Goal: Book appointment/travel/reservation

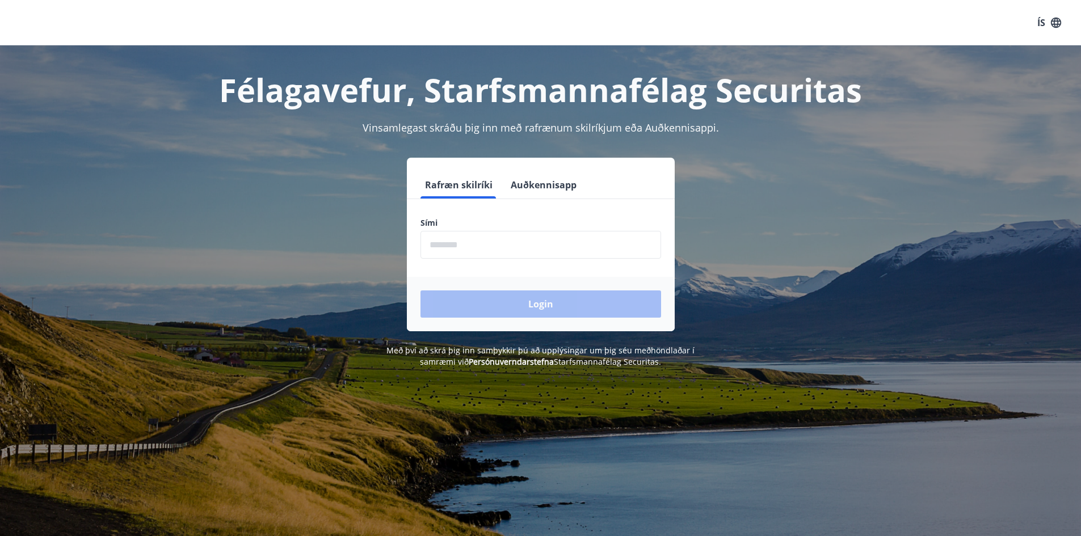
click at [447, 246] on input "phone" at bounding box center [540, 245] width 241 height 28
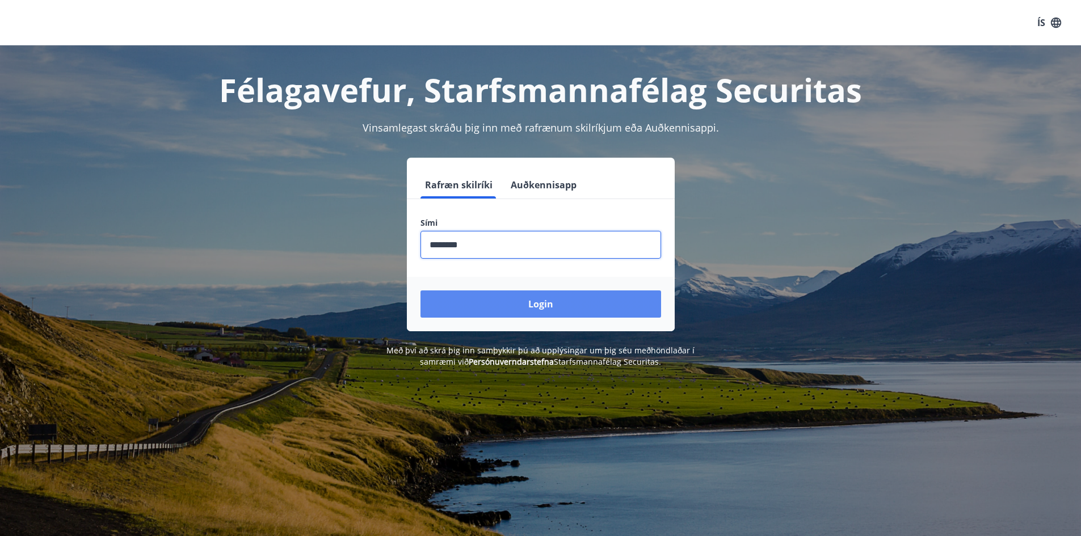
type input "********"
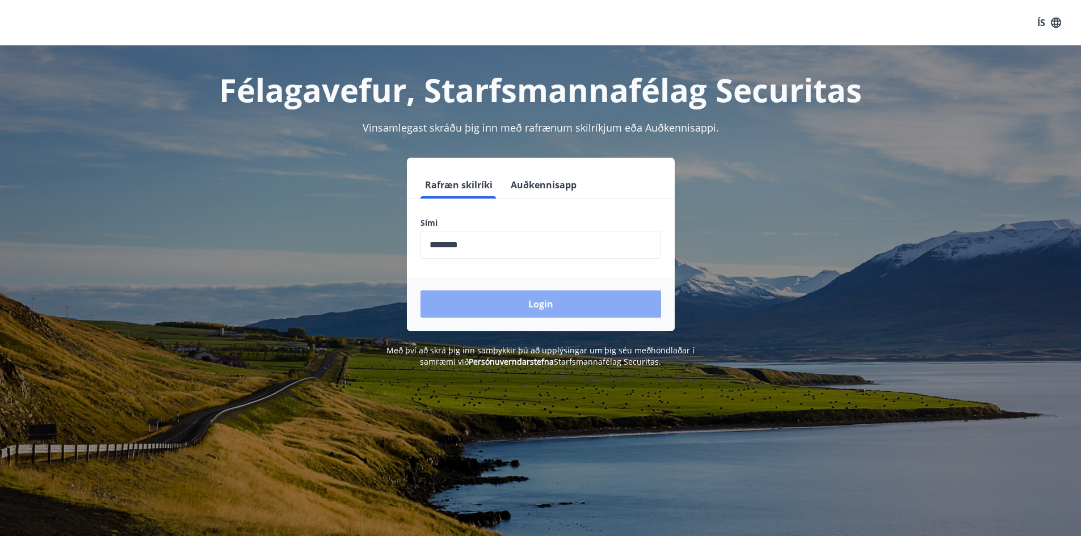
click at [504, 306] on button "Login" at bounding box center [540, 304] width 241 height 27
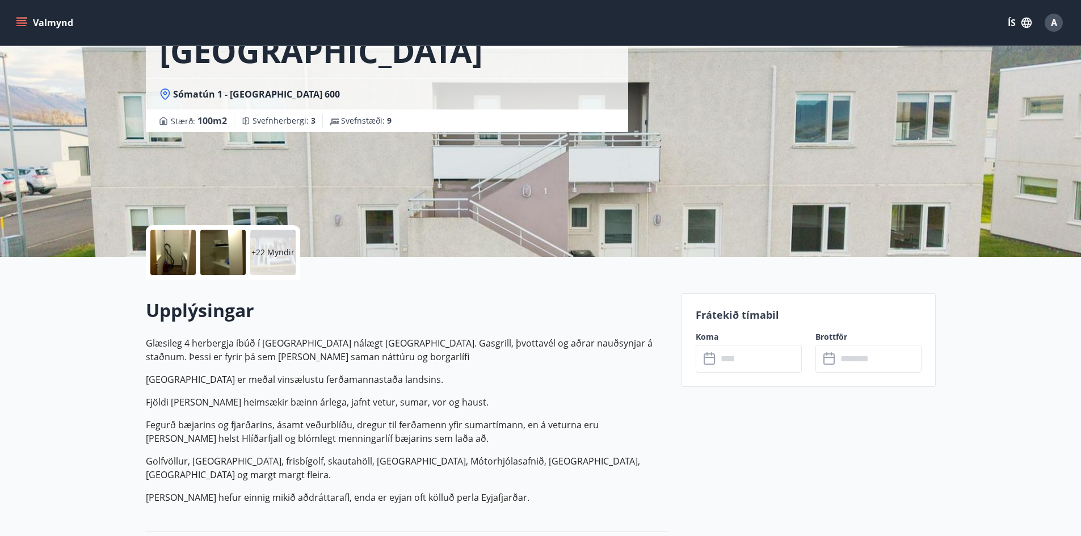
scroll to position [113, 0]
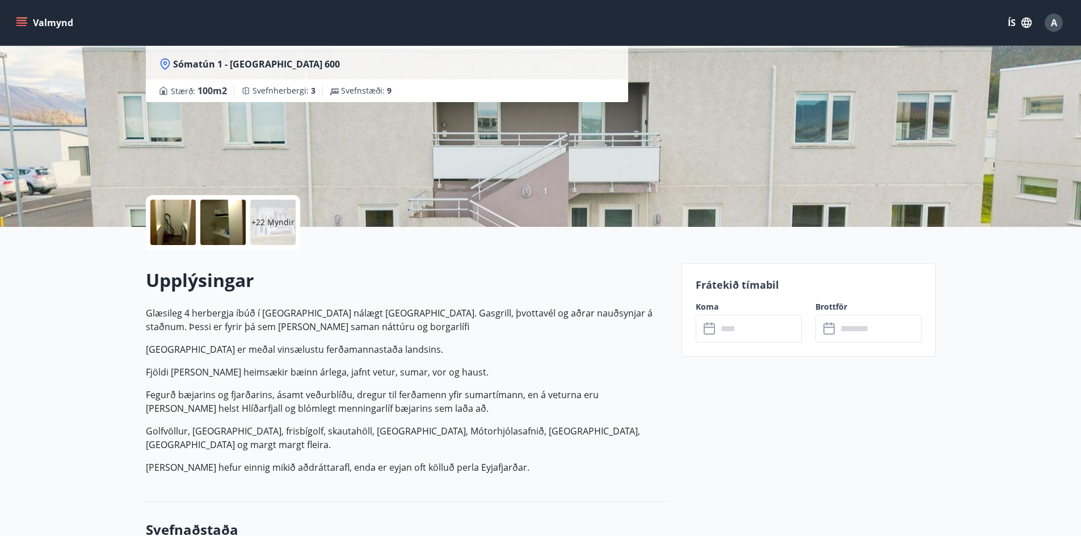
click at [715, 331] on icon at bounding box center [711, 329] width 14 height 14
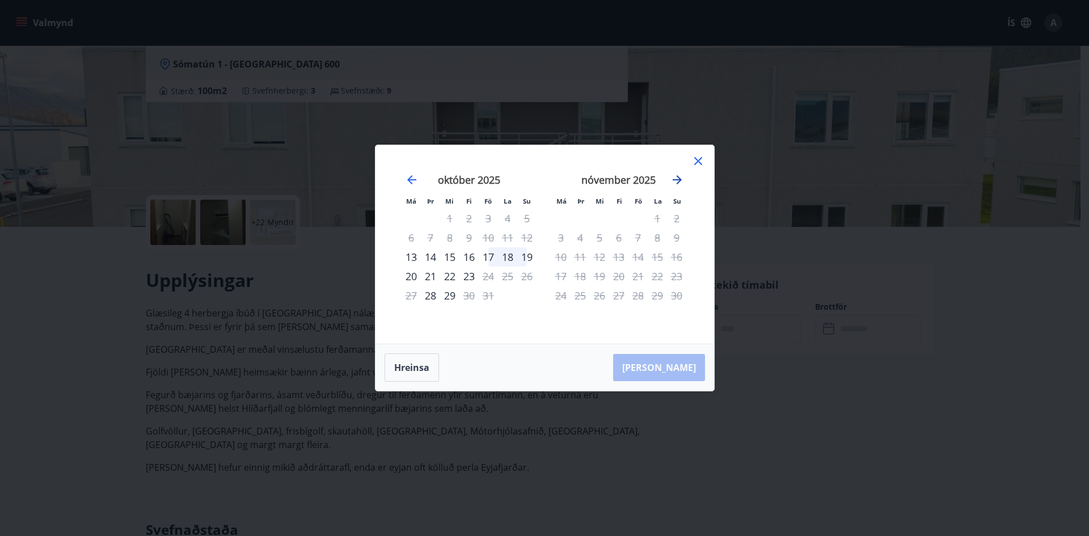
click at [676, 182] on icon "Move forward to switch to the next month." at bounding box center [678, 180] width 14 height 14
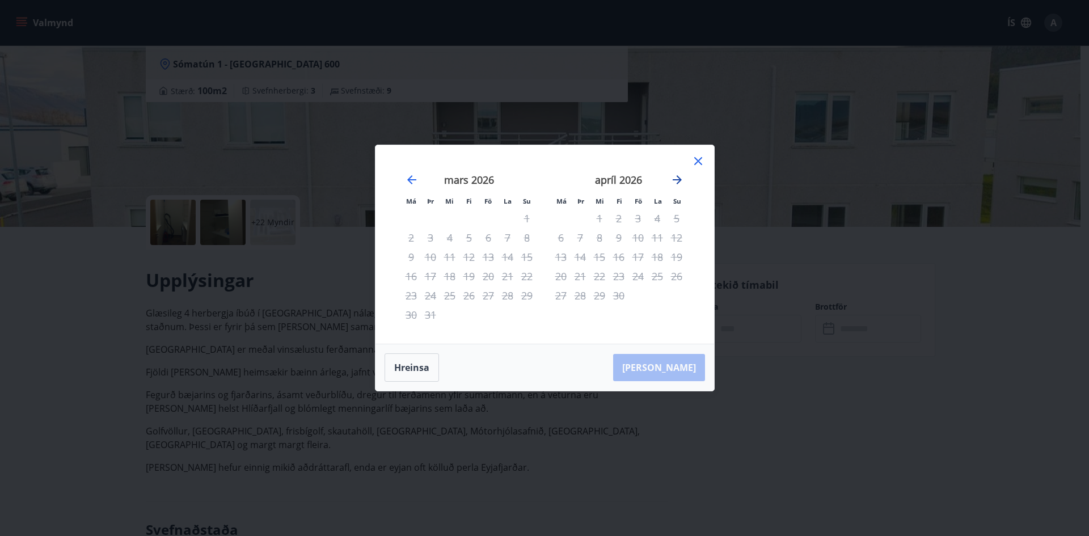
click at [676, 182] on icon "Move forward to switch to the next month." at bounding box center [678, 180] width 14 height 14
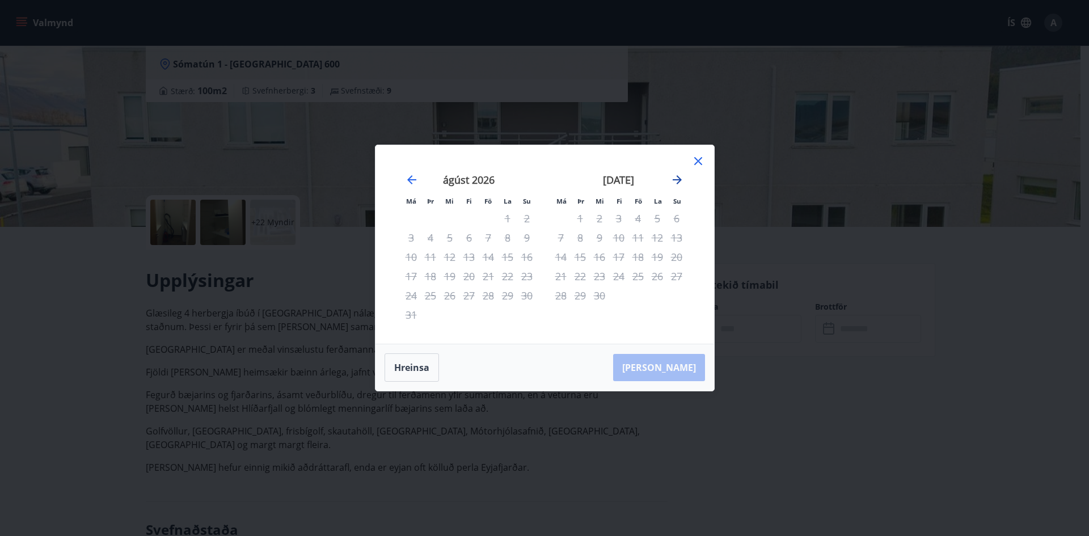
click at [676, 182] on icon "Move forward to switch to the next month." at bounding box center [678, 180] width 14 height 14
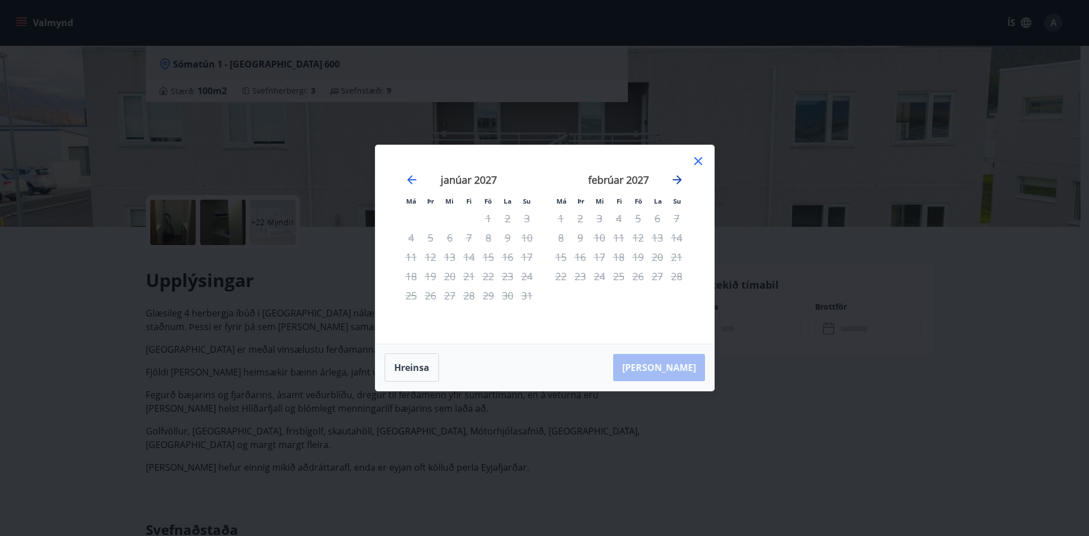
click at [676, 182] on icon "Move forward to switch to the next month." at bounding box center [678, 180] width 14 height 14
click at [698, 163] on icon at bounding box center [699, 161] width 14 height 14
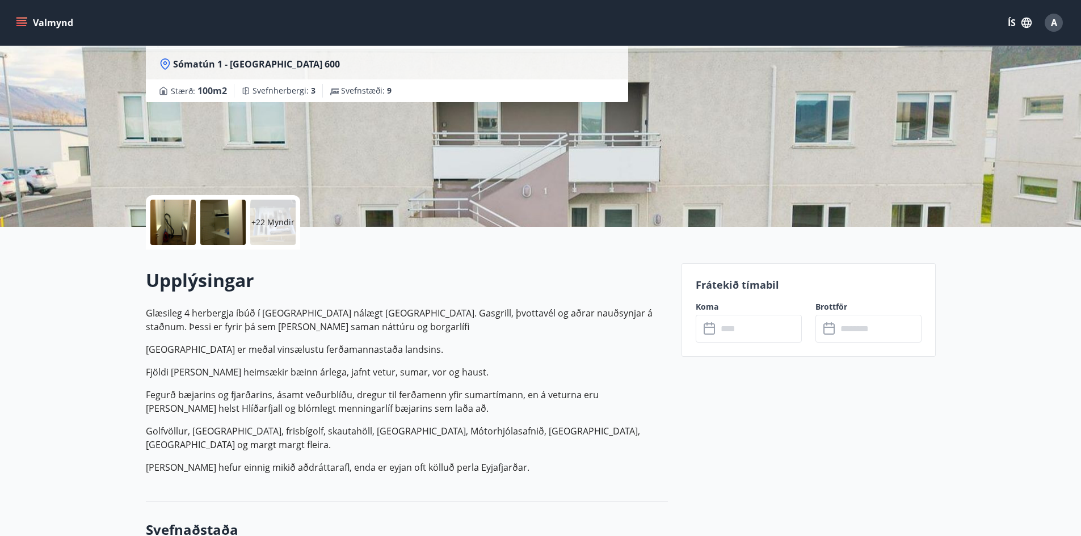
click at [706, 326] on icon at bounding box center [711, 329] width 14 height 14
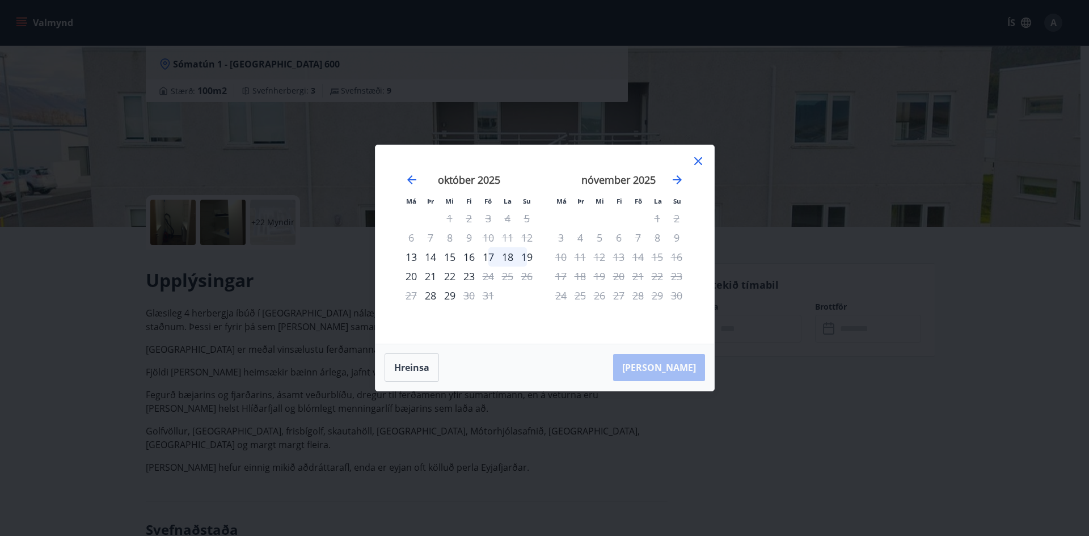
click at [697, 161] on icon at bounding box center [699, 161] width 14 height 14
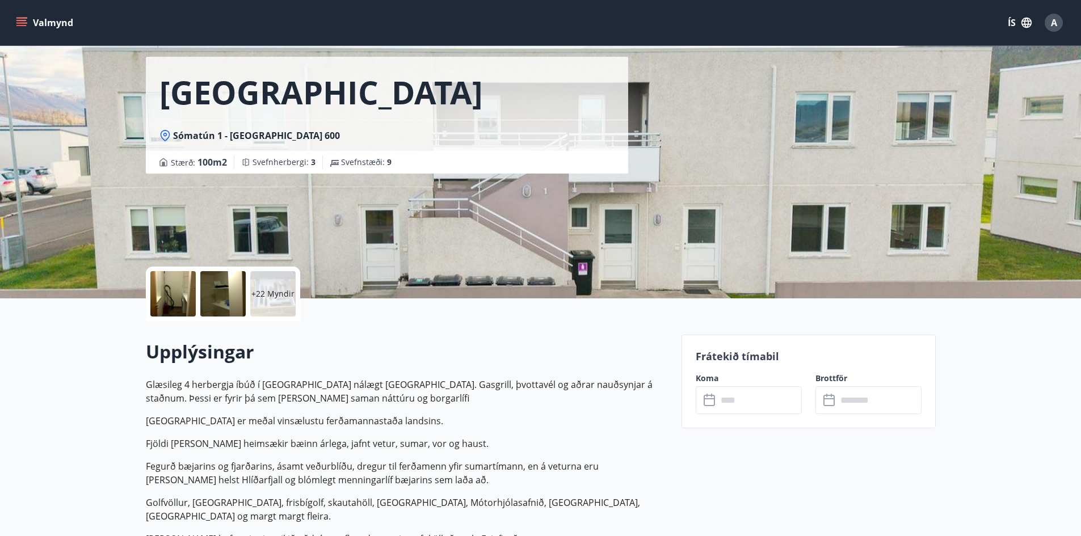
scroll to position [0, 0]
